Goal: Information Seeking & Learning: Learn about a topic

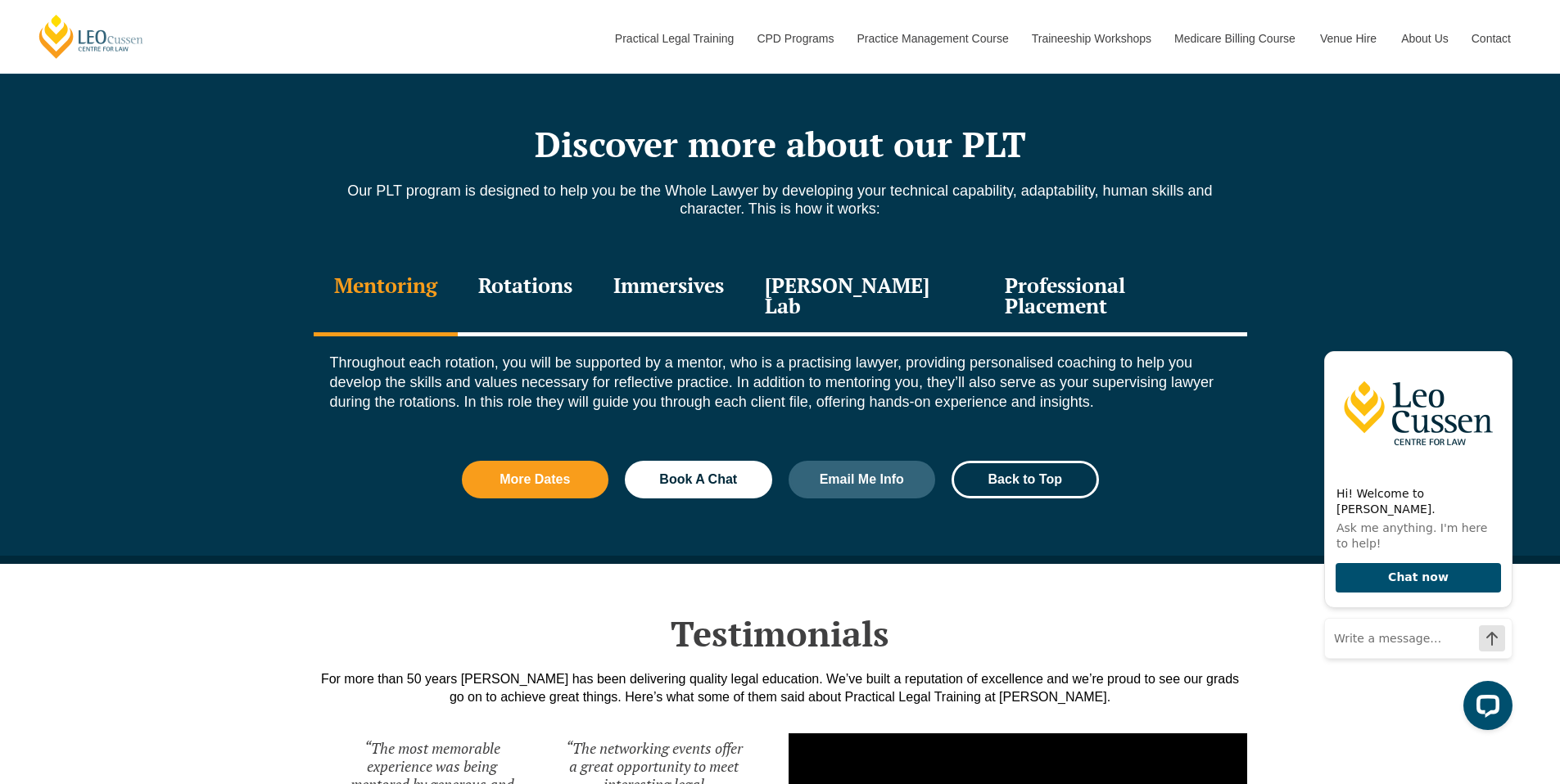
scroll to position [1807, 0]
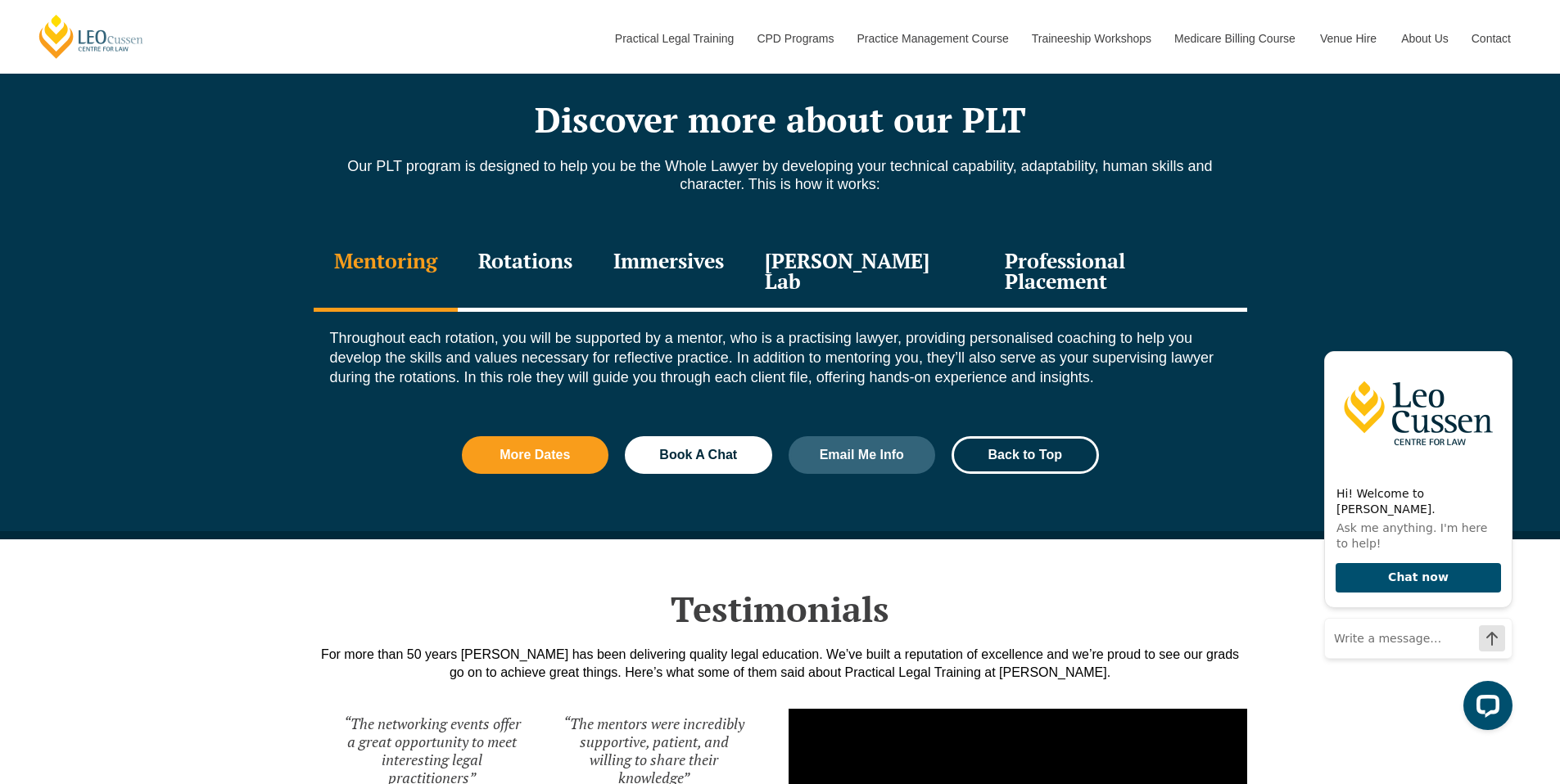
click at [675, 255] on div "Immersives" at bounding box center [669, 273] width 152 height 78
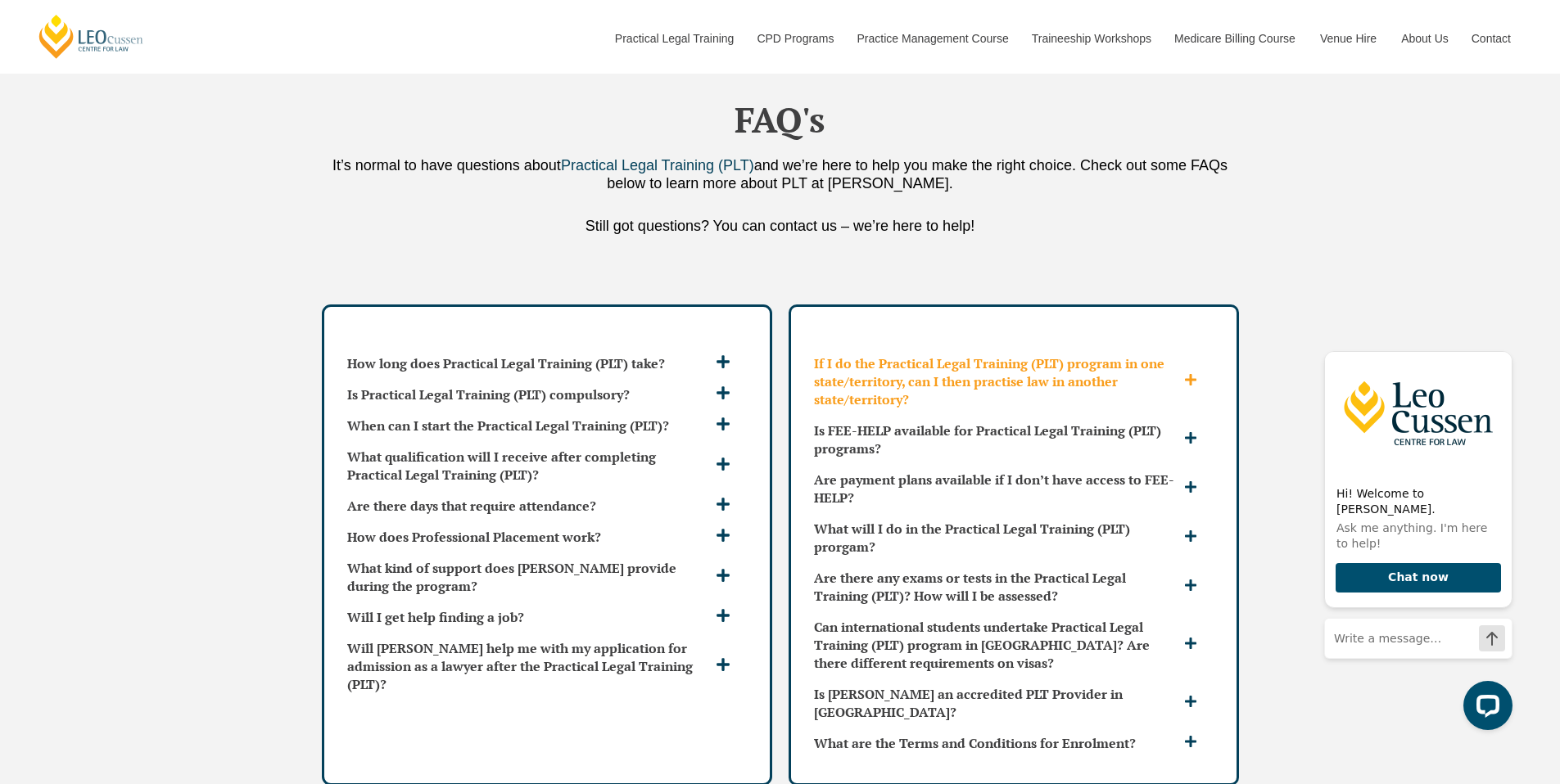
scroll to position [4388, 0]
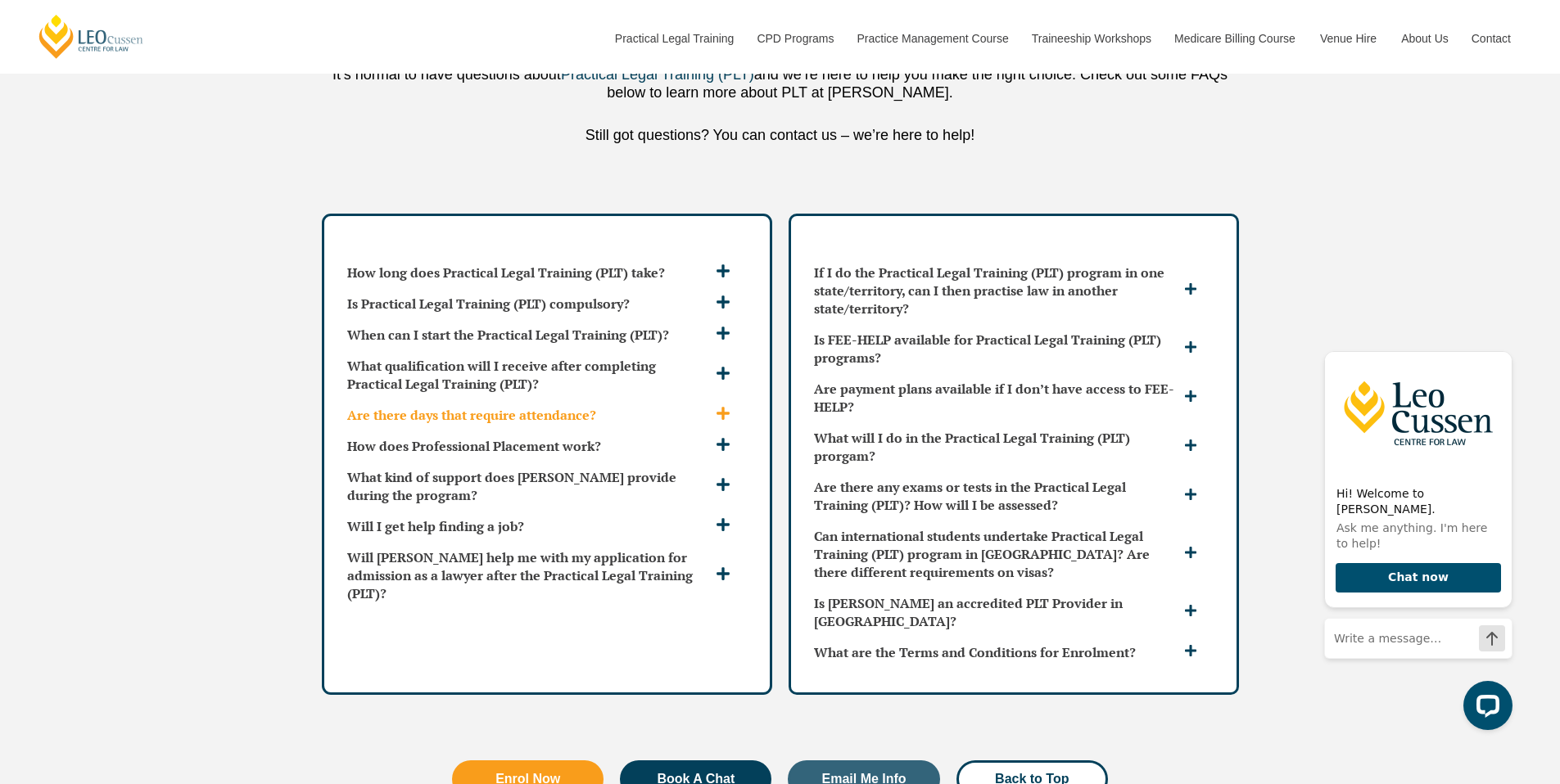
click at [554, 406] on h3 "Are there days that require attendance?" at bounding box center [529, 415] width 365 height 18
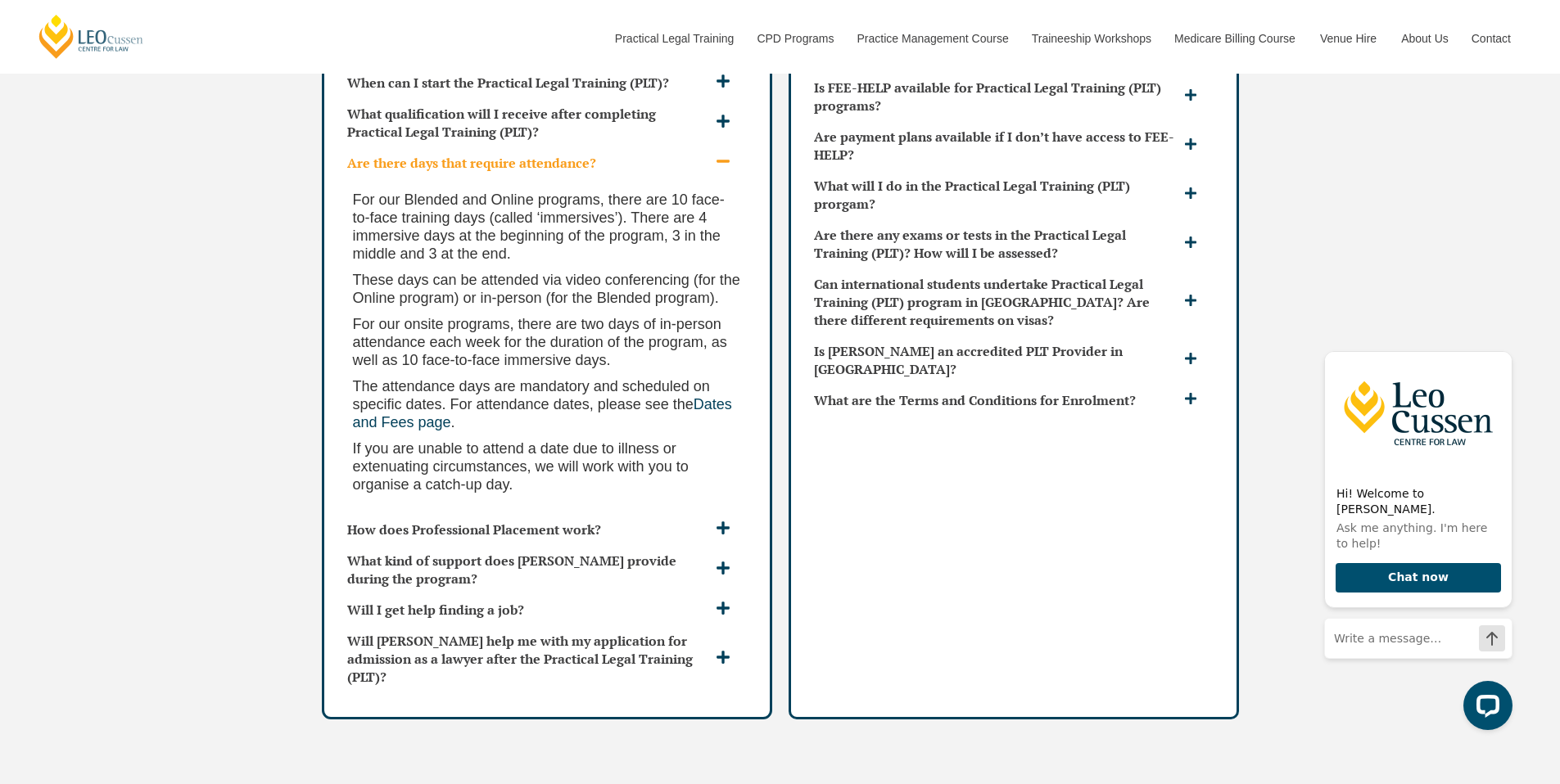
scroll to position [4367, 0]
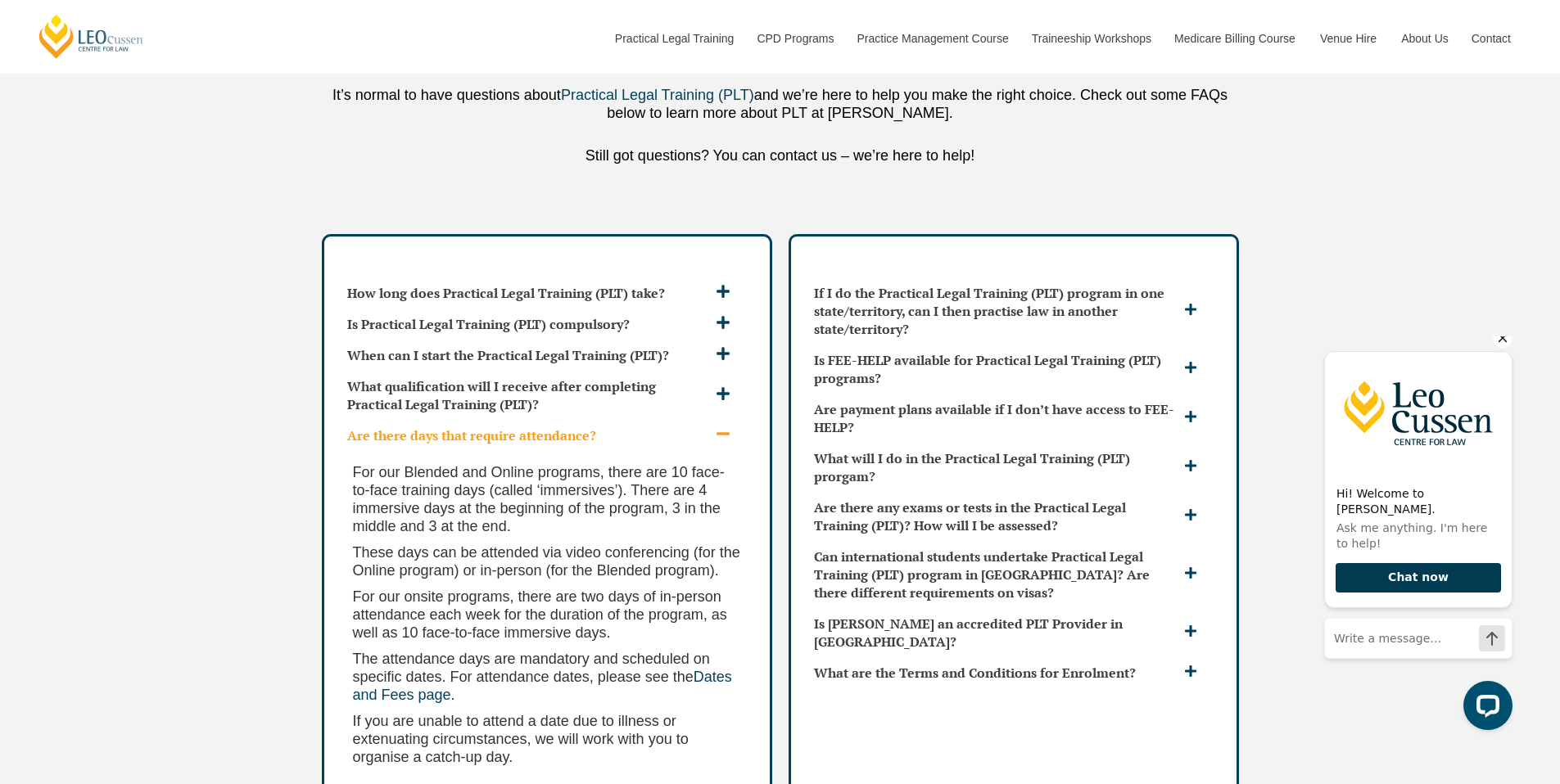
click at [1443, 569] on button "Chat now" at bounding box center [1418, 578] width 166 height 30
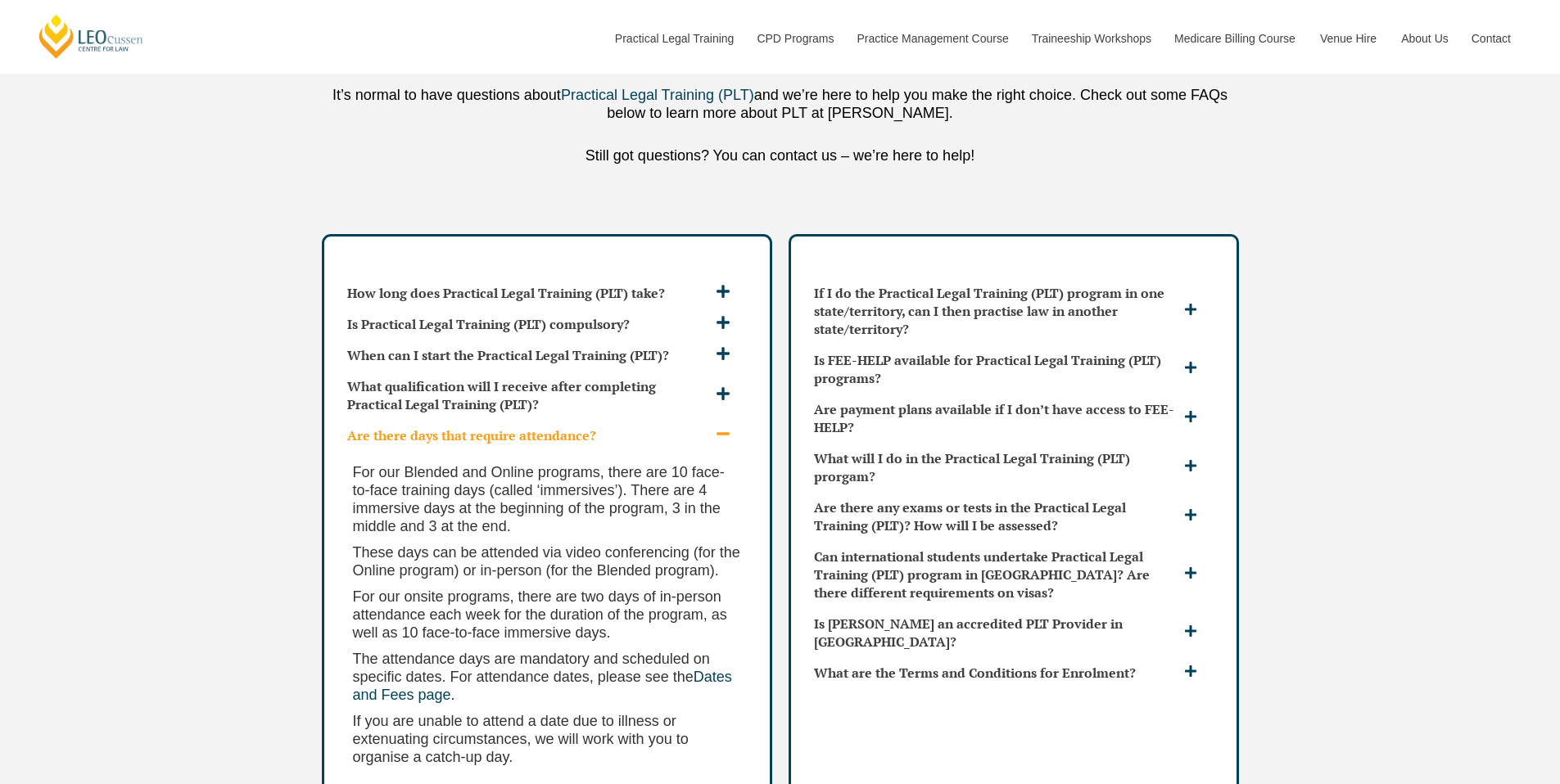
type input "kate@wirestorm.net"
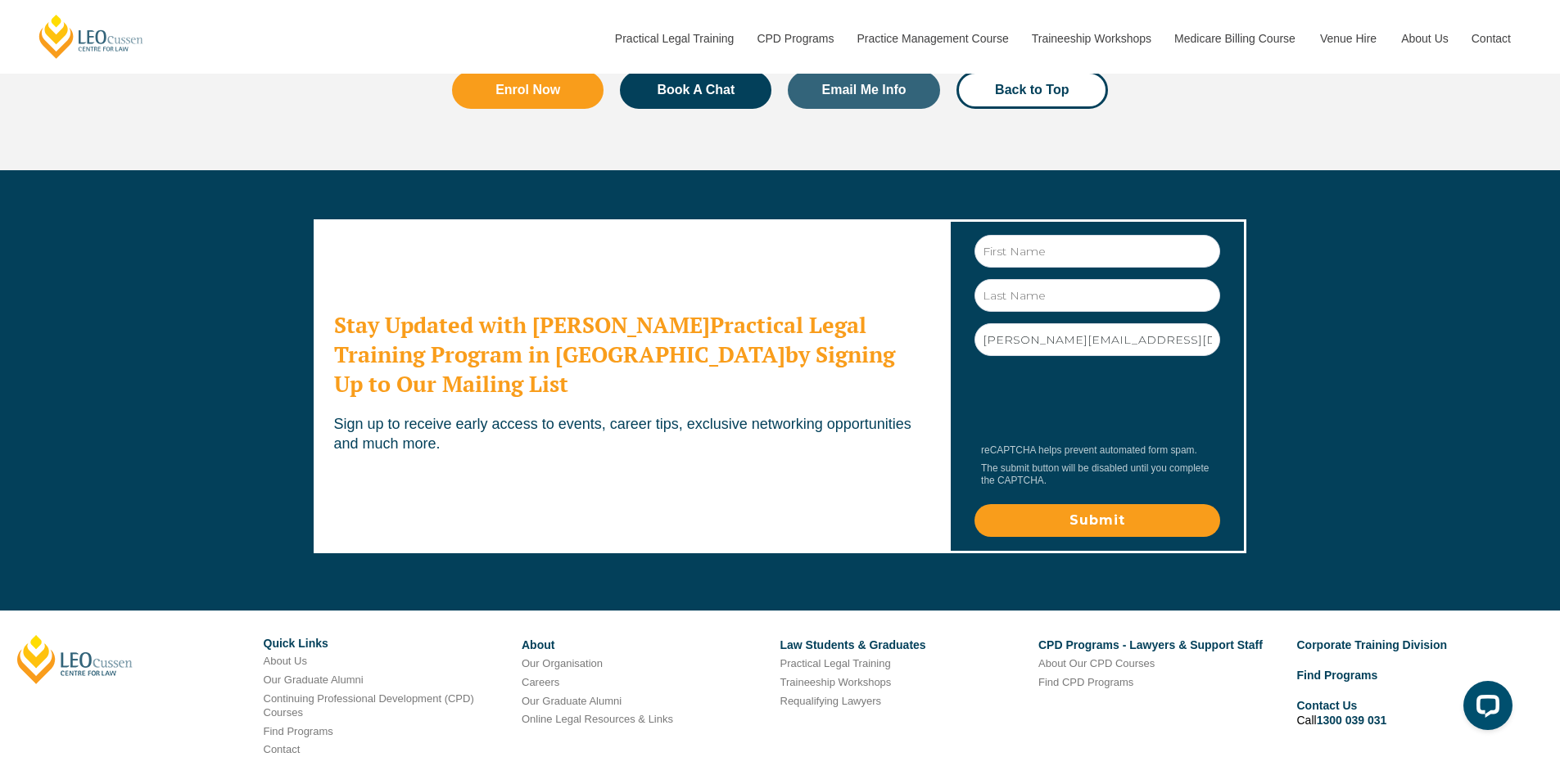
scroll to position [5410, 0]
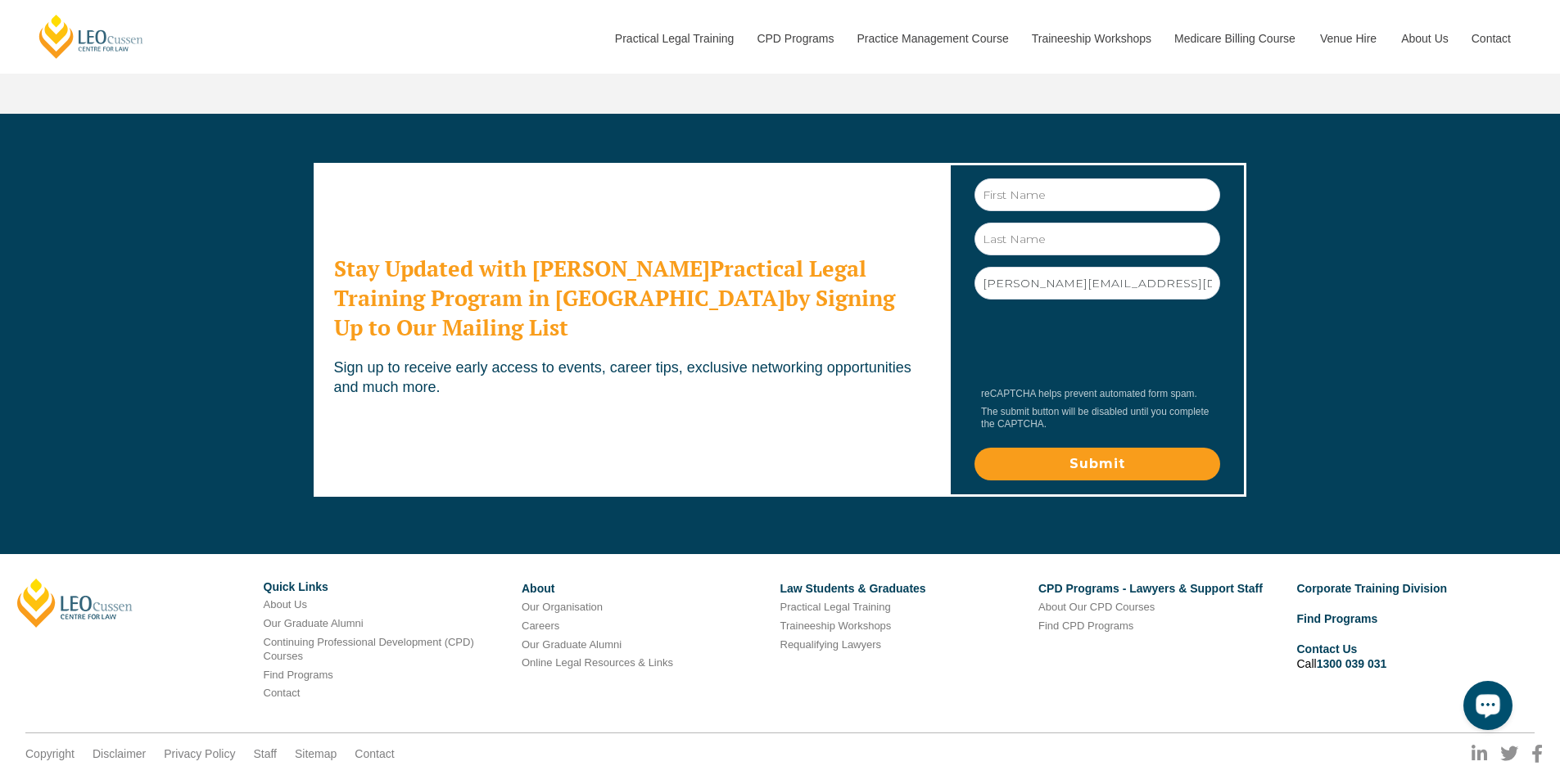
click at [1500, 703] on div "Open LiveChat chat widget" at bounding box center [1487, 704] width 28 height 28
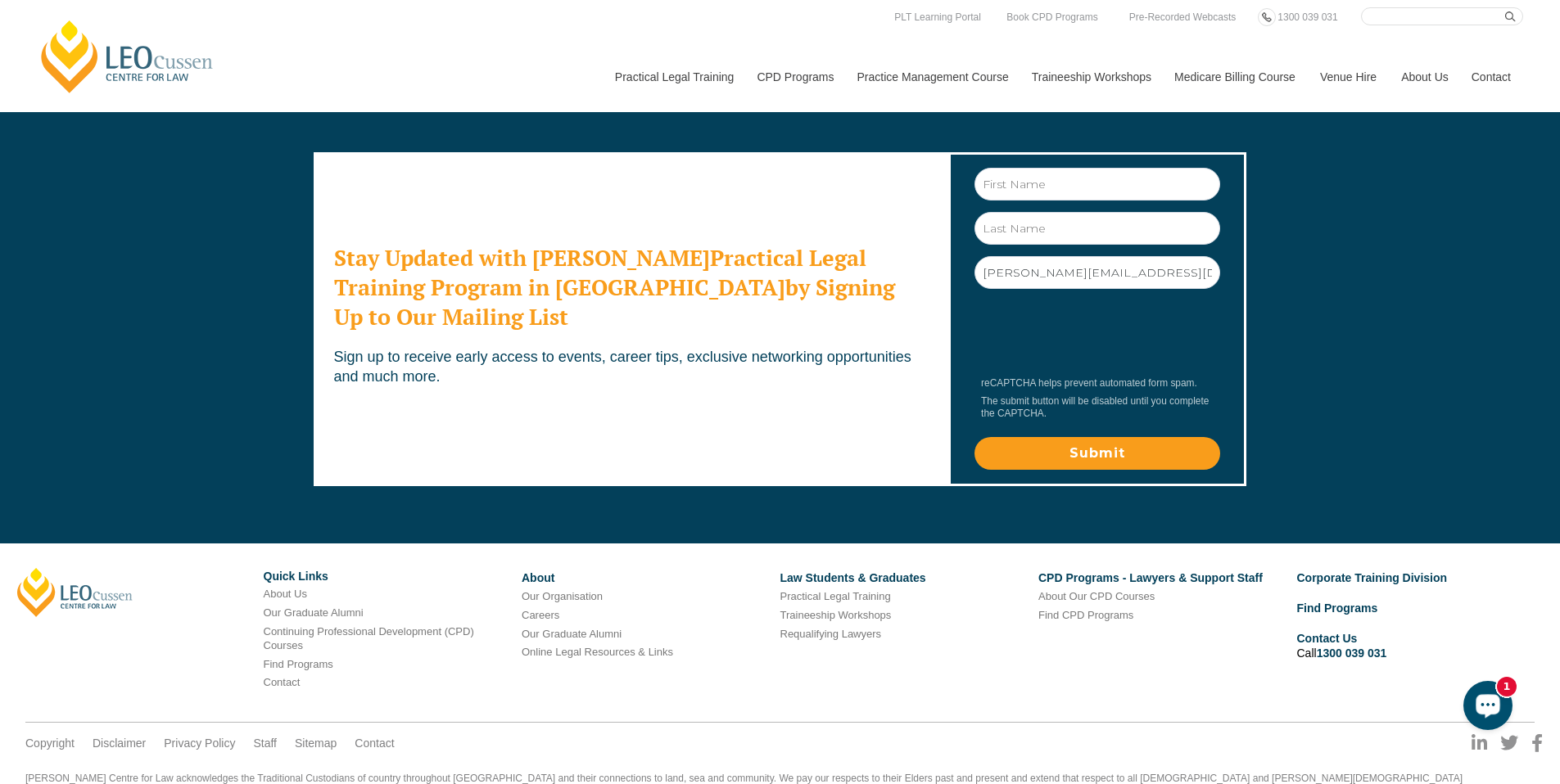
click at [1490, 721] on button "Open LiveChat chat widget" at bounding box center [1487, 705] width 49 height 49
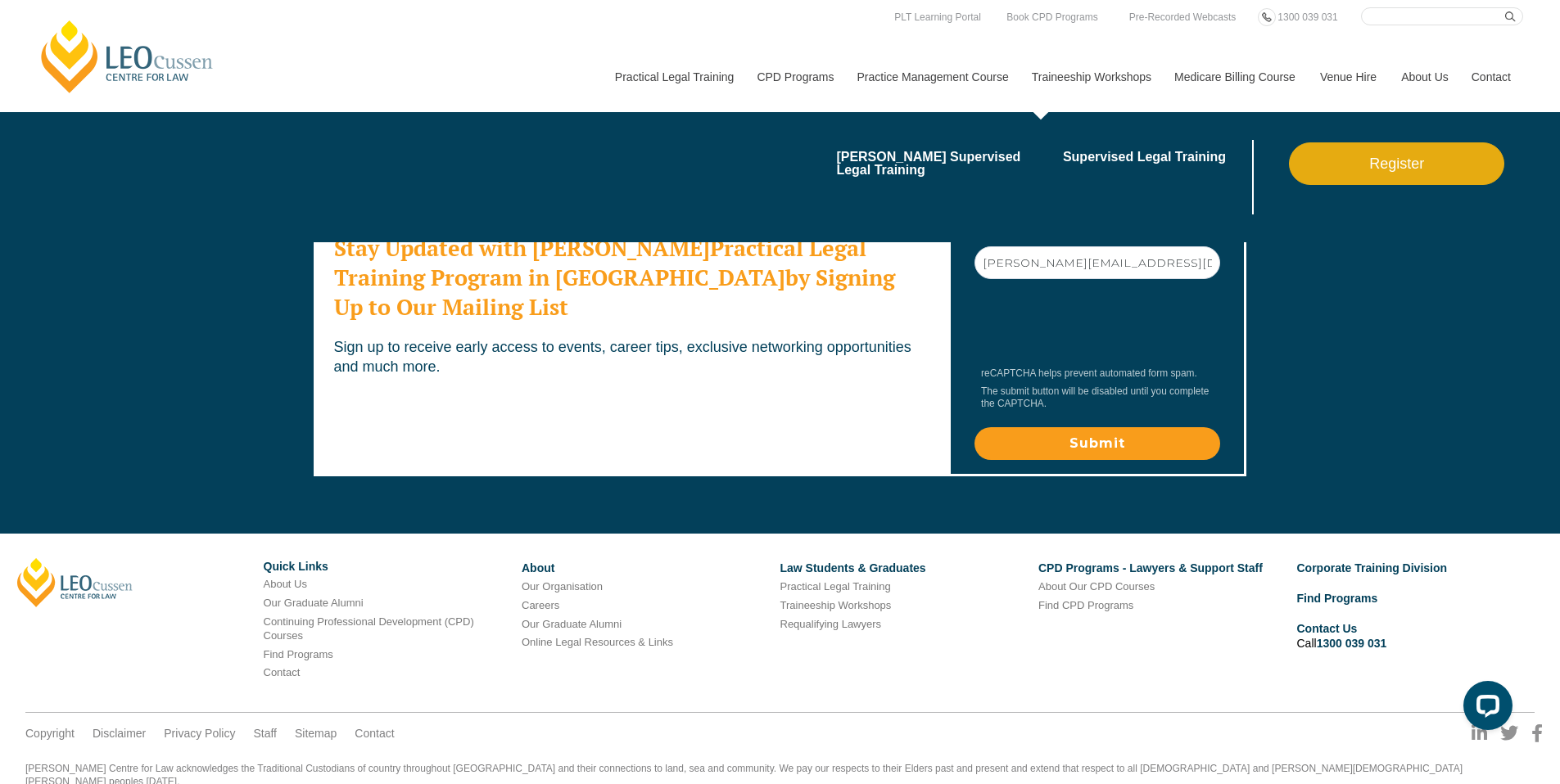
click at [1086, 61] on link "Traineeship Workshops" at bounding box center [1091, 77] width 143 height 70
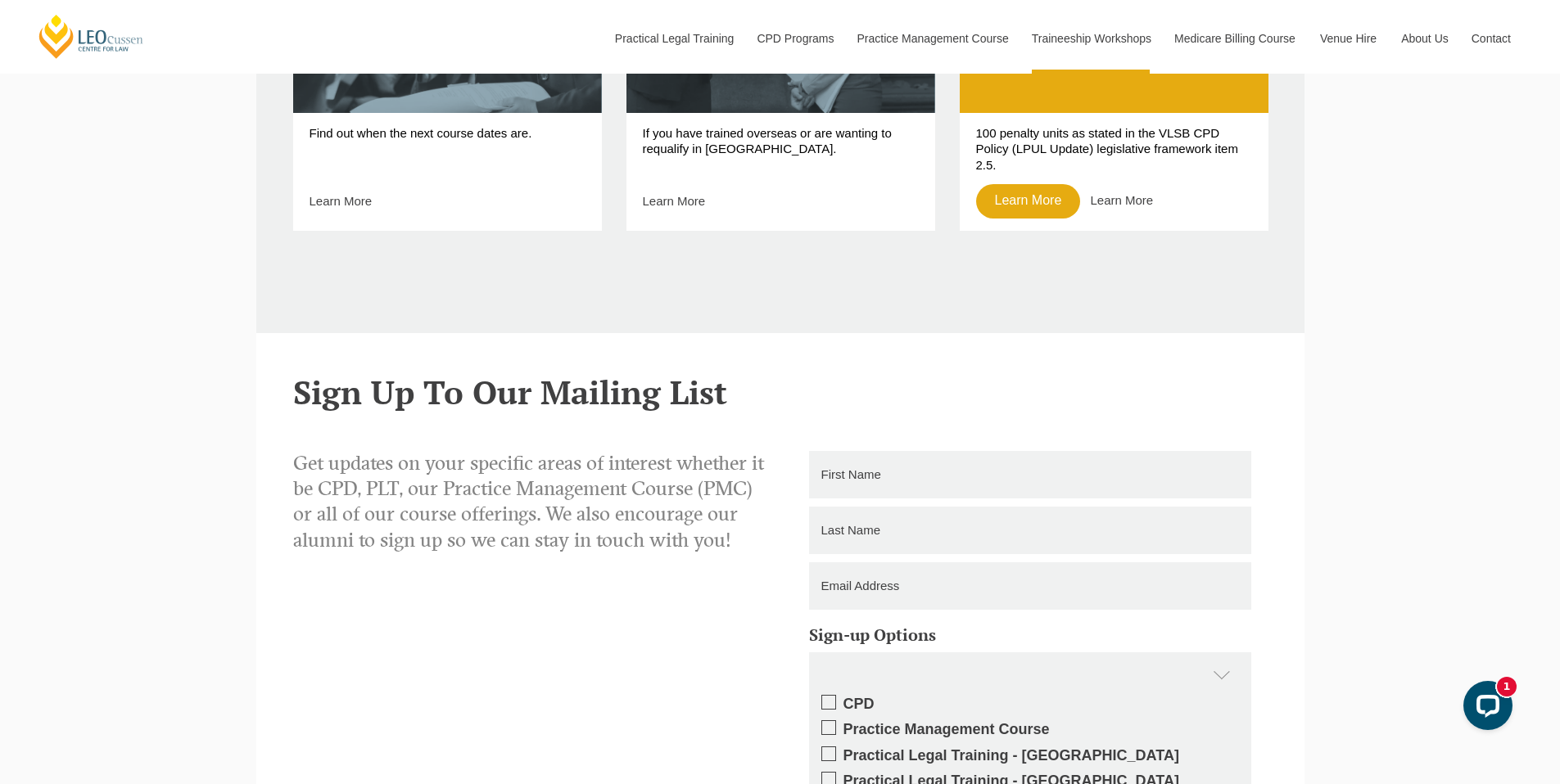
scroll to position [688, 0]
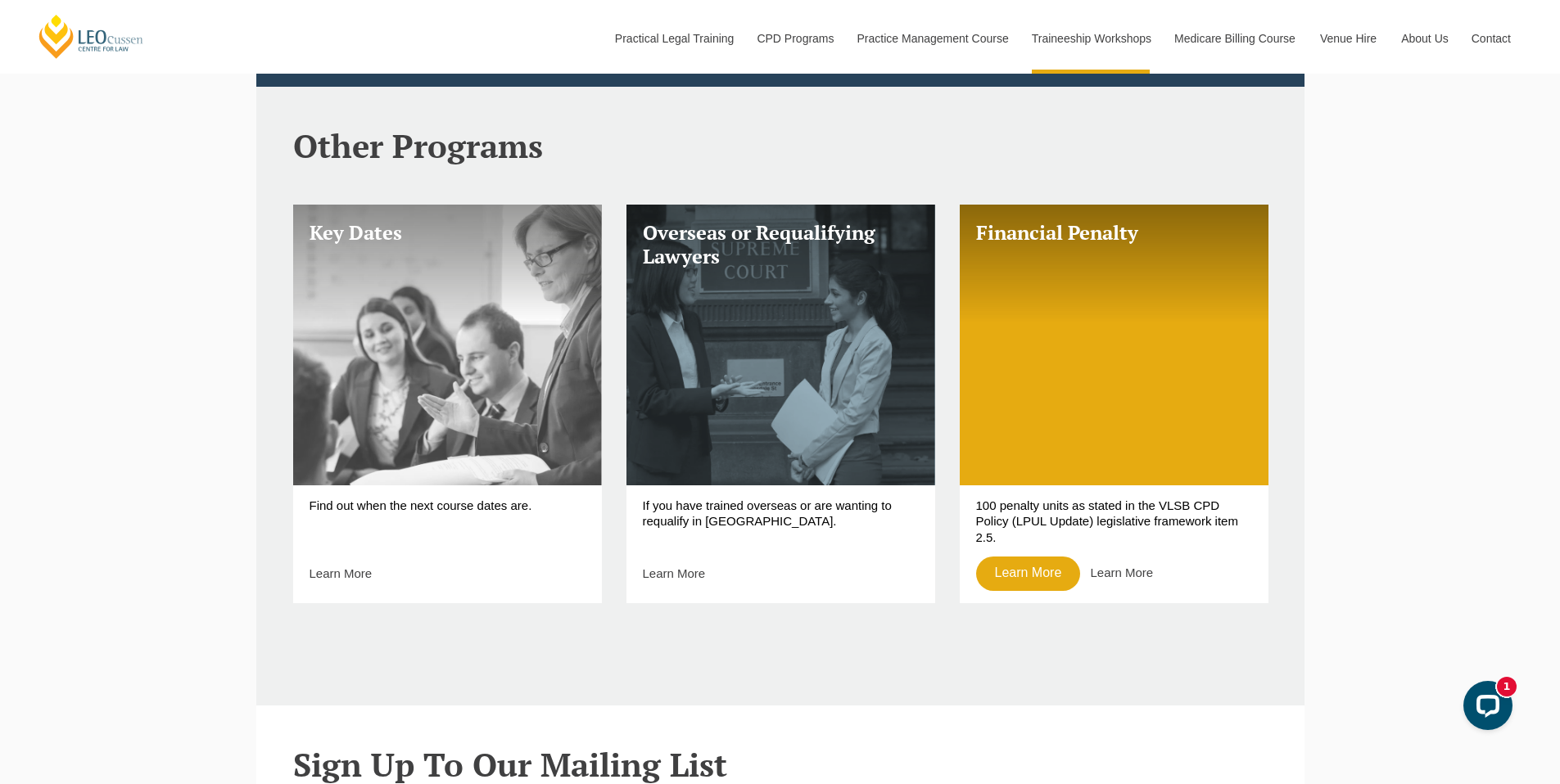
click at [425, 472] on link "Key Dates" at bounding box center [447, 345] width 308 height 281
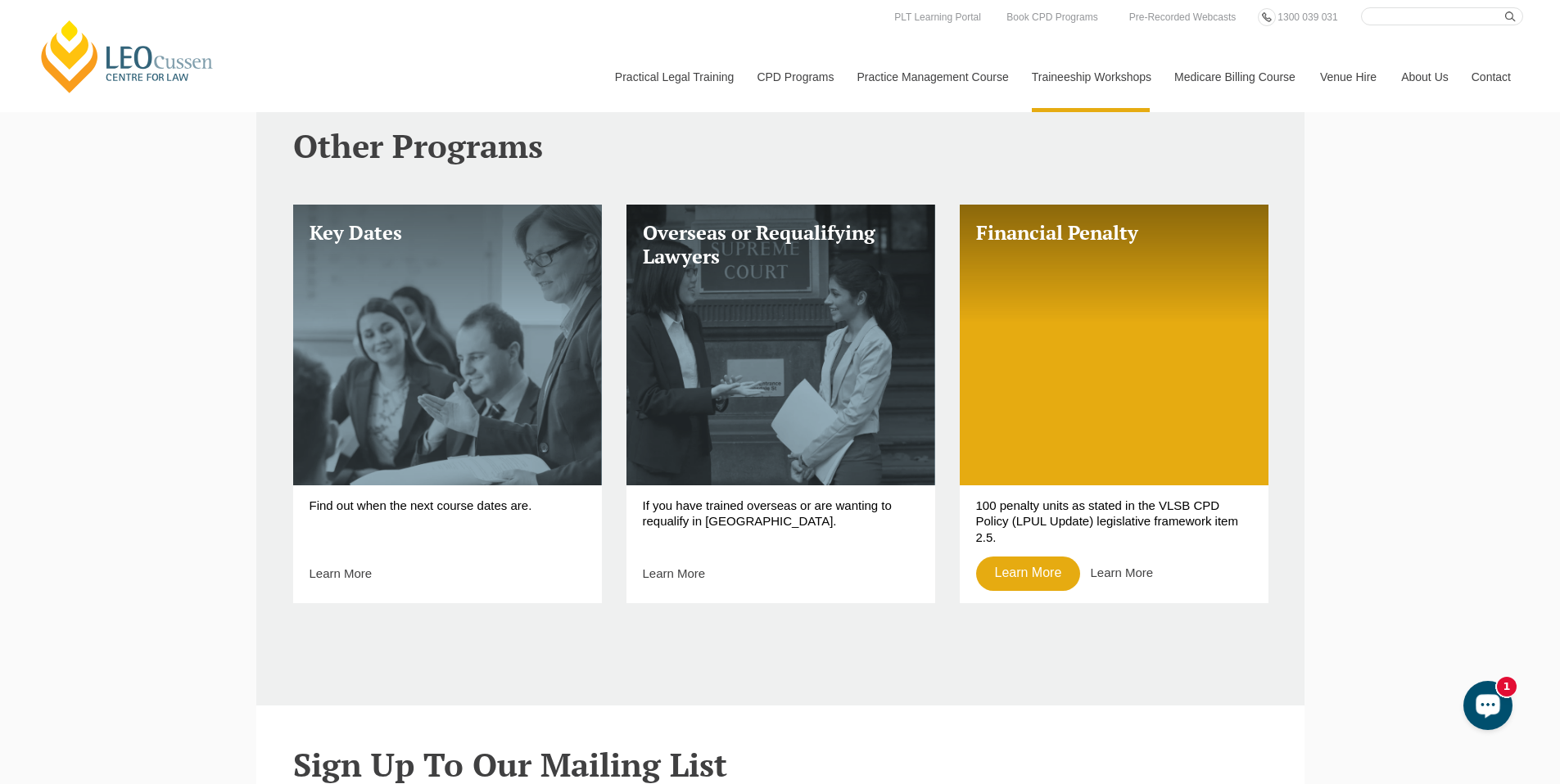
click at [1498, 702] on div "Open LiveChat chat widget" at bounding box center [1487, 704] width 28 height 28
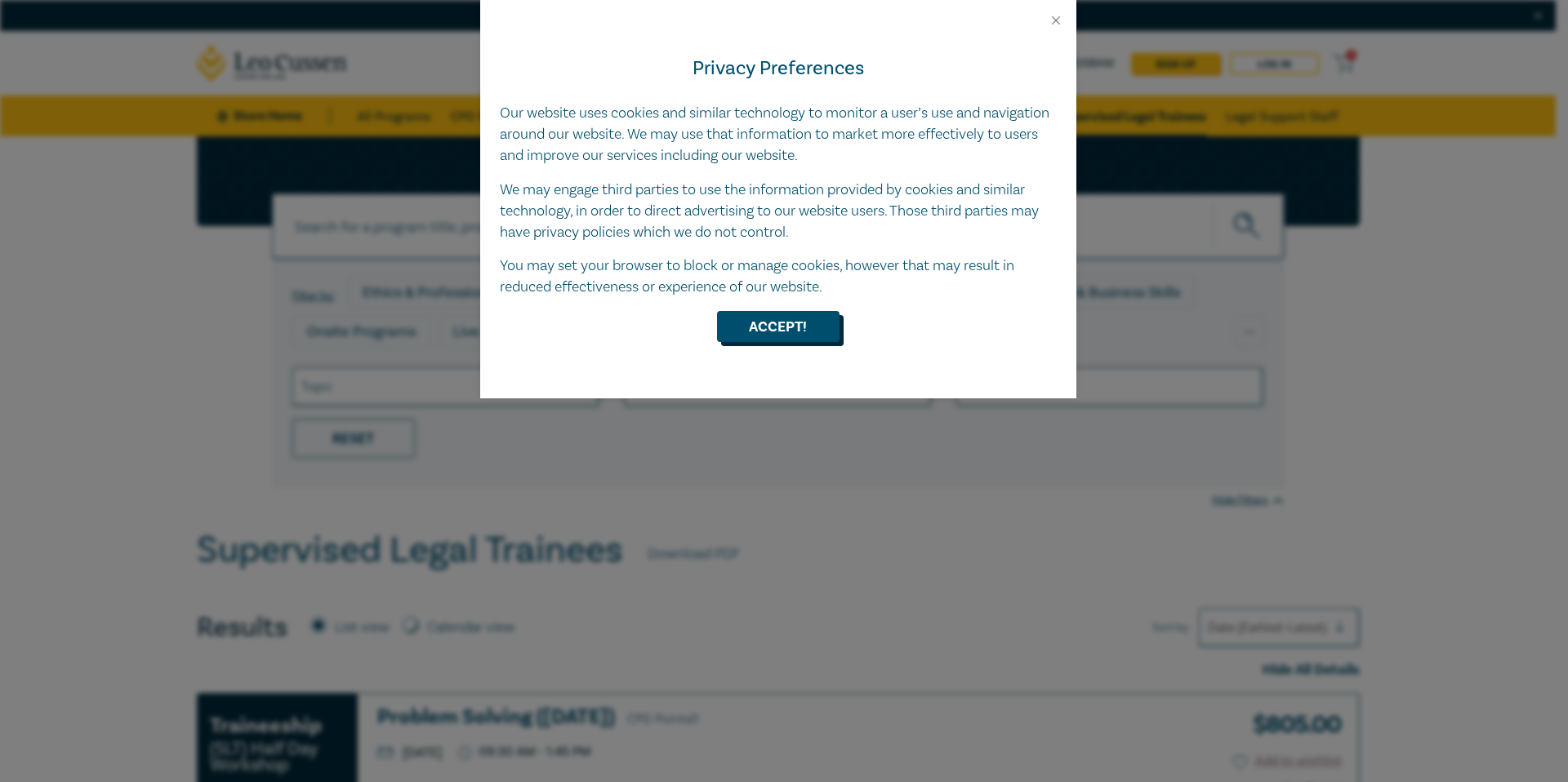
click at [773, 323] on button "Accept!" at bounding box center [778, 326] width 123 height 31
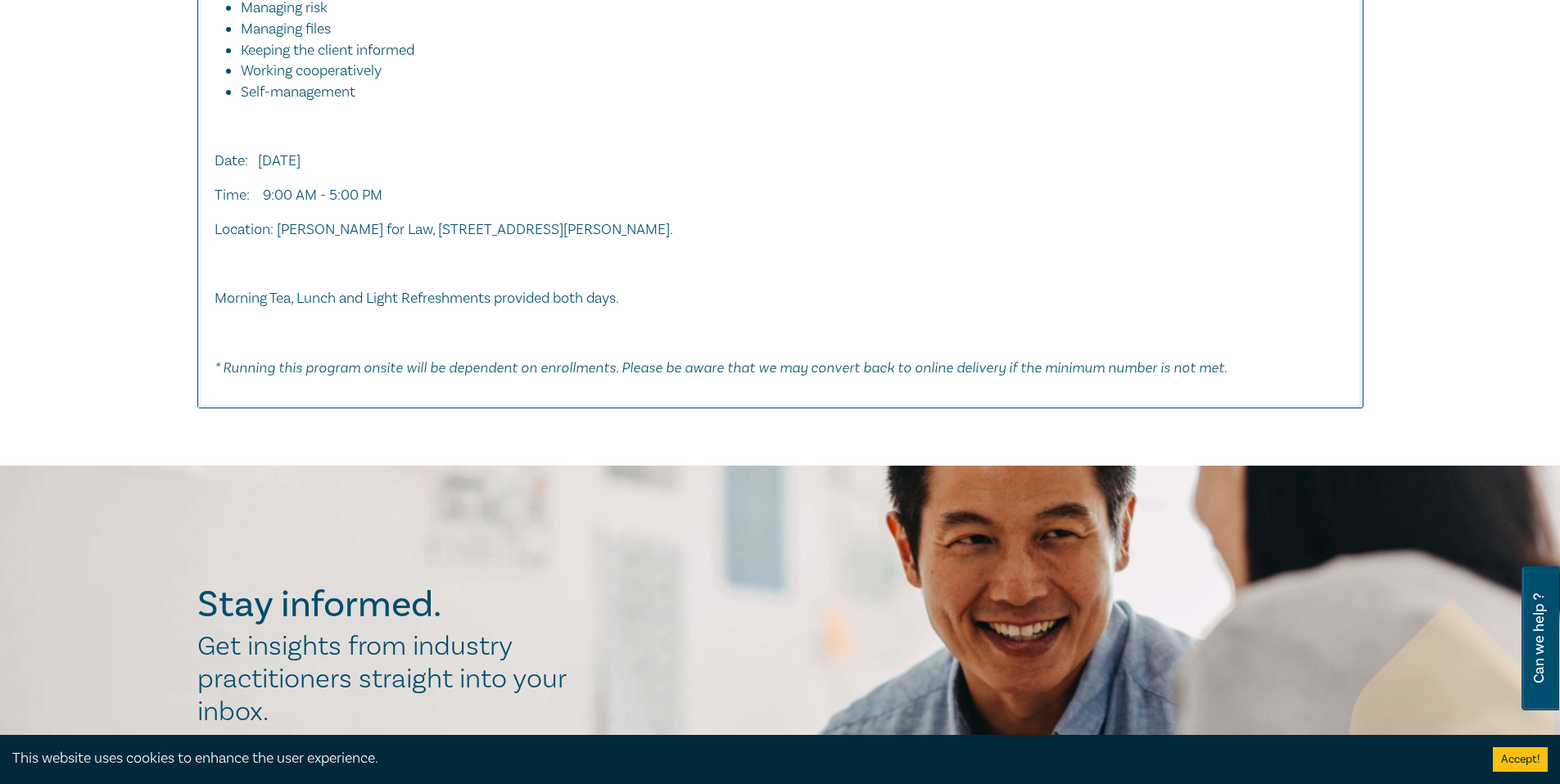
scroll to position [2738, 0]
